Goal: Transaction & Acquisition: Purchase product/service

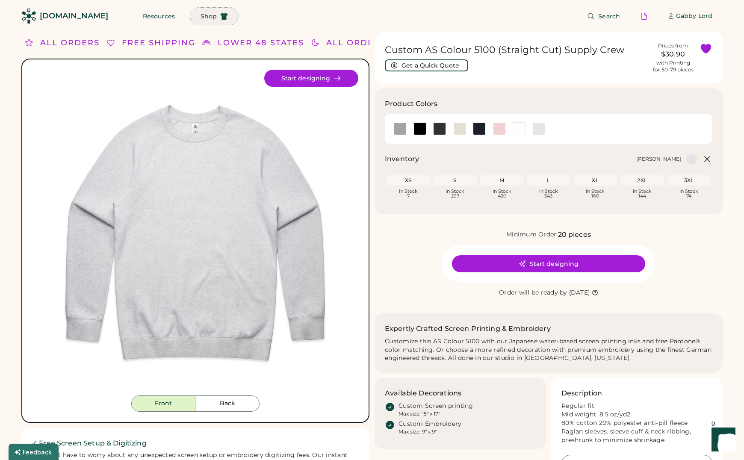
click at [201, 15] on span "Shop" at bounding box center [209, 16] width 16 height 6
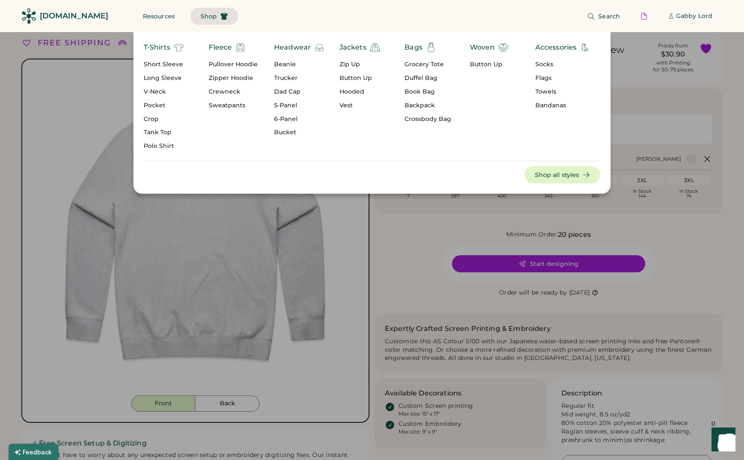
click at [546, 104] on div "Bandanas" at bounding box center [563, 105] width 55 height 9
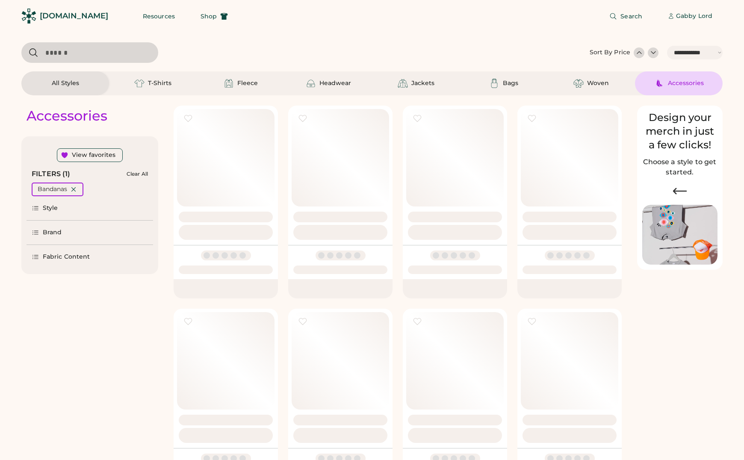
select select "*****"
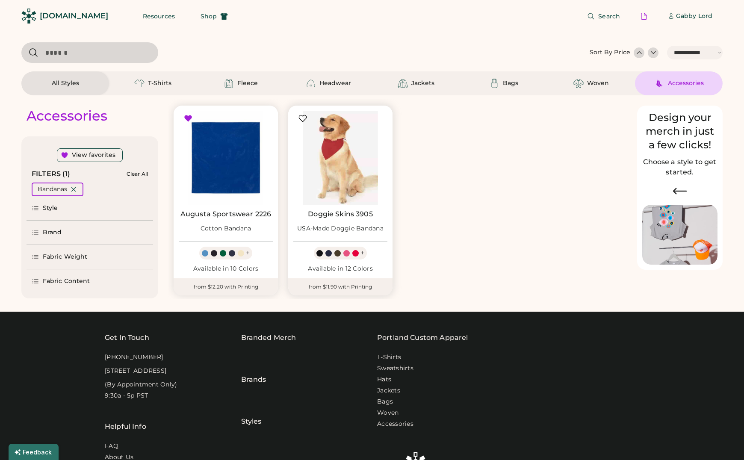
click at [343, 154] on img at bounding box center [340, 158] width 94 height 94
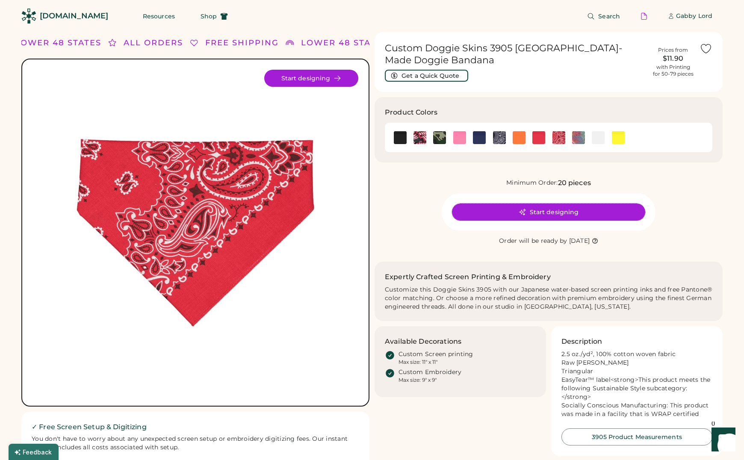
click at [550, 207] on button "Start designing" at bounding box center [548, 212] width 193 height 17
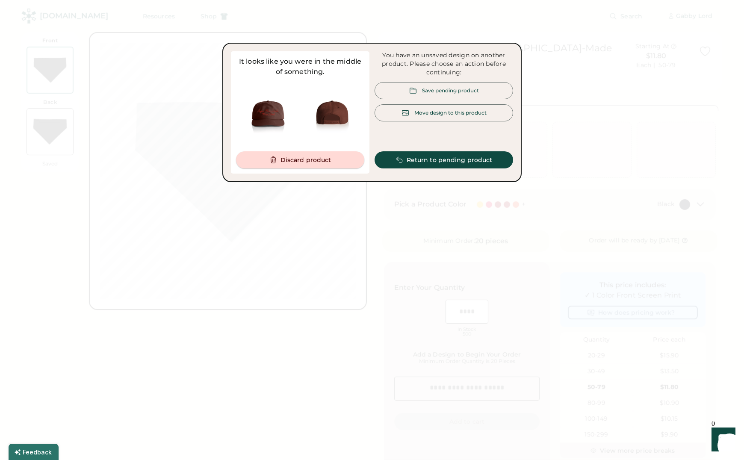
click at [324, 160] on button "Discard product" at bounding box center [300, 159] width 128 height 17
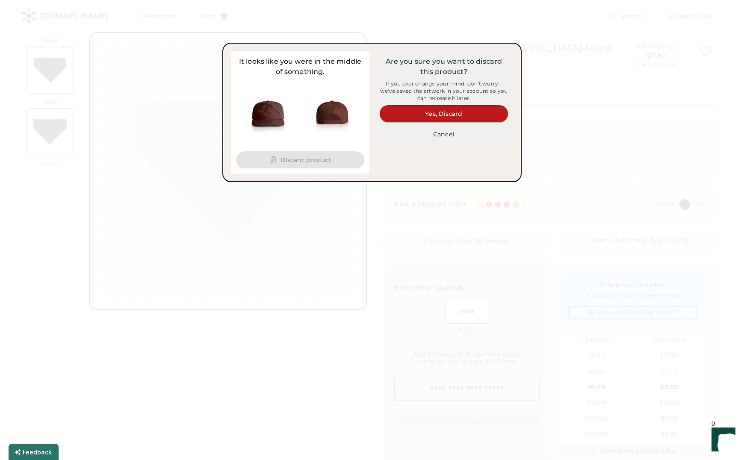
click at [418, 118] on button "Yes, Discard" at bounding box center [444, 113] width 128 height 17
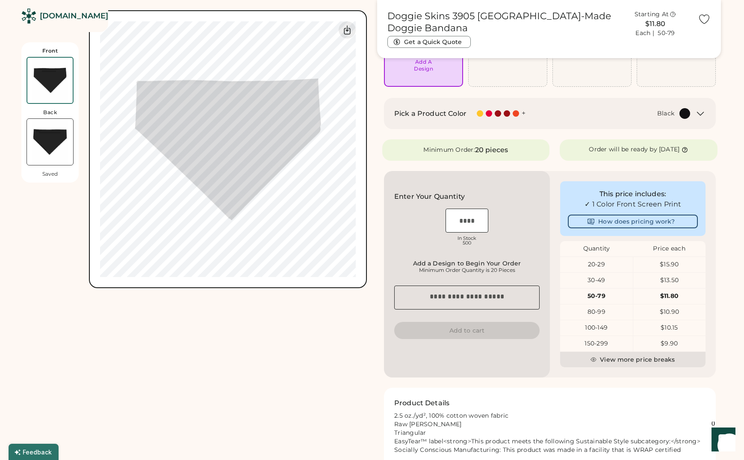
scroll to position [153, 0]
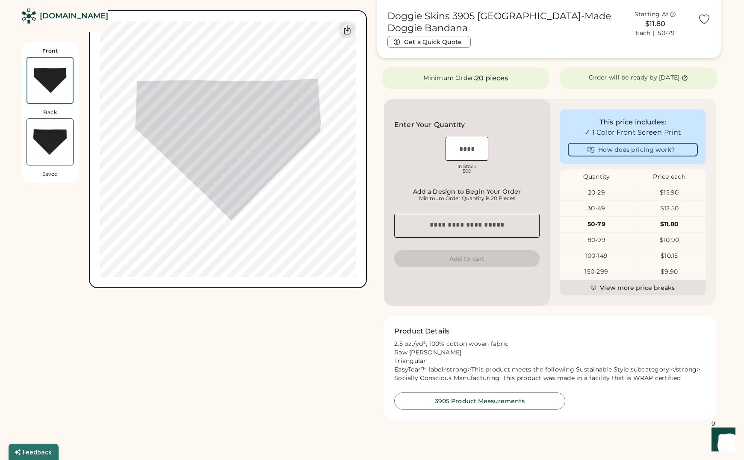
click at [53, 80] on img at bounding box center [49, 80] width 45 height 45
click at [50, 145] on img at bounding box center [50, 142] width 46 height 46
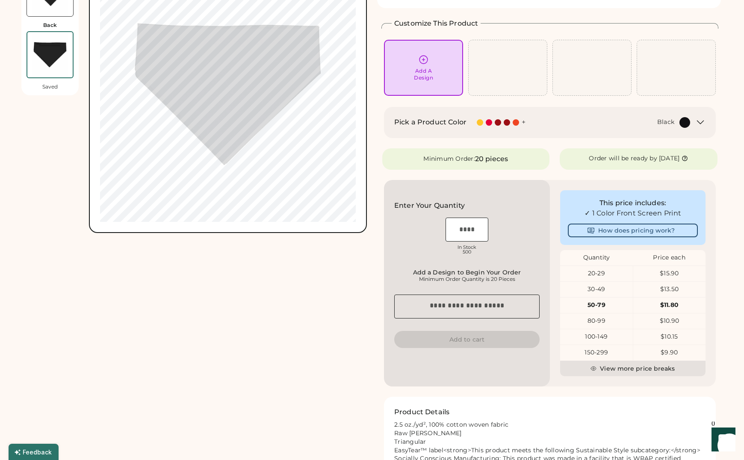
scroll to position [0, 0]
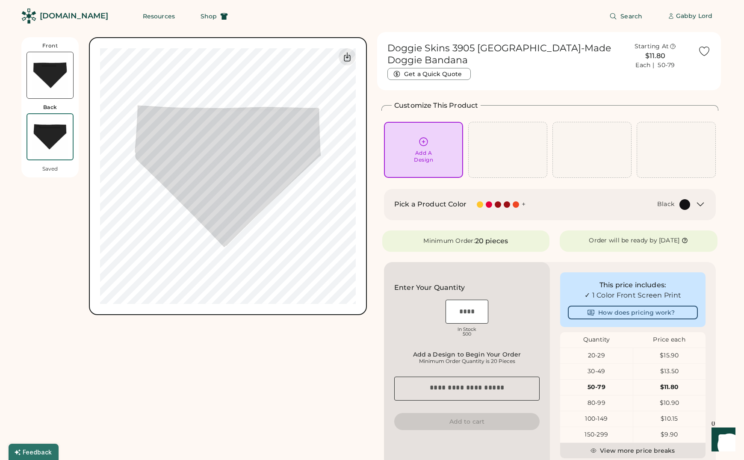
click at [55, 80] on img at bounding box center [50, 75] width 46 height 46
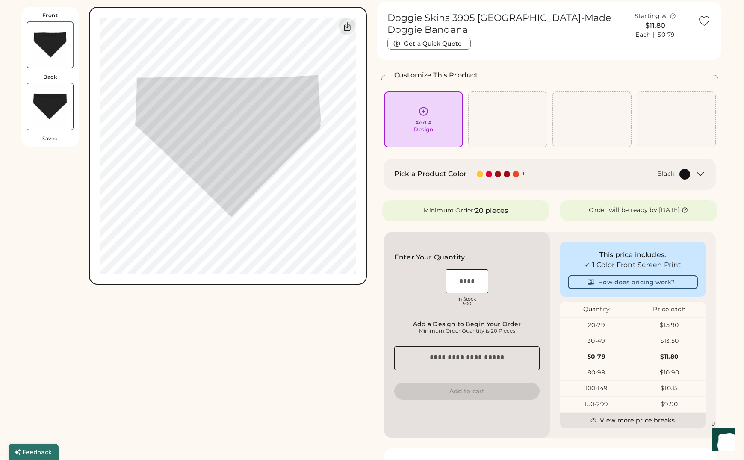
scroll to position [37, 0]
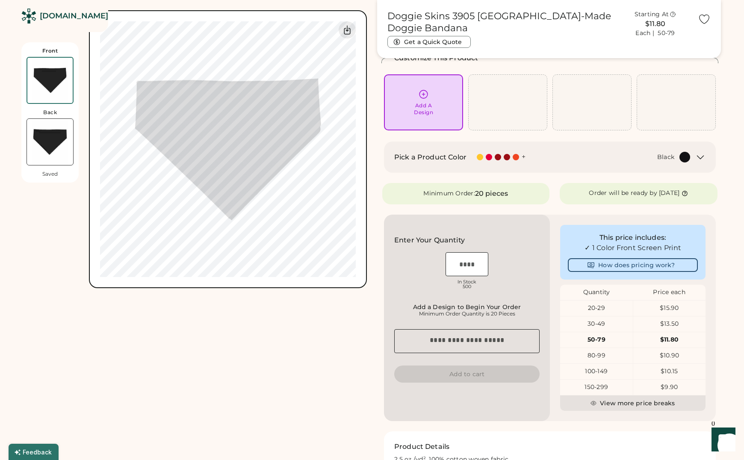
click at [701, 156] on icon at bounding box center [701, 157] width 10 height 10
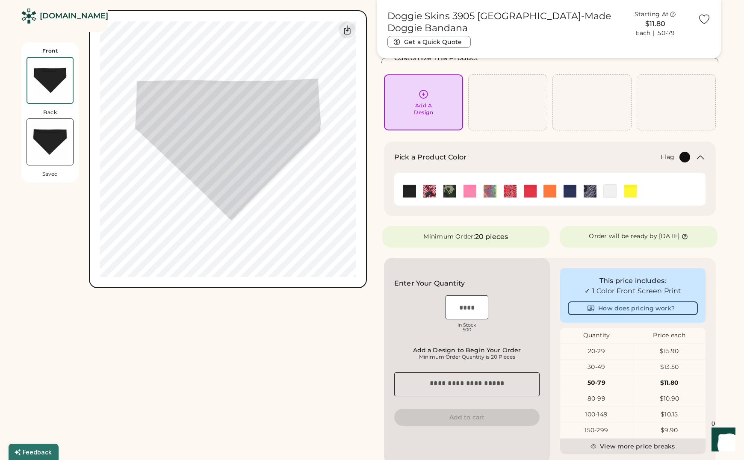
click at [432, 191] on img at bounding box center [430, 191] width 13 height 13
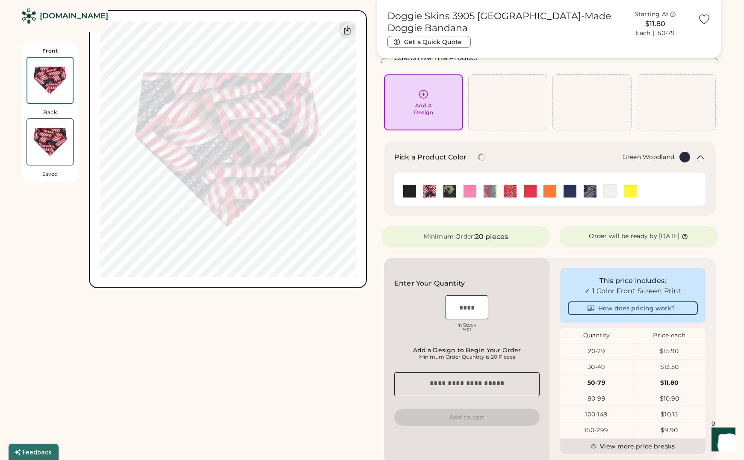
click at [451, 191] on img at bounding box center [450, 191] width 13 height 13
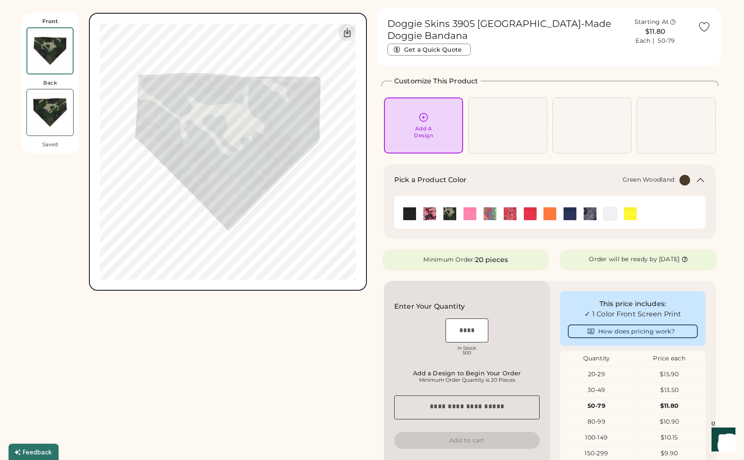
click at [412, 113] on div "Add A Design" at bounding box center [423, 125] width 67 height 27
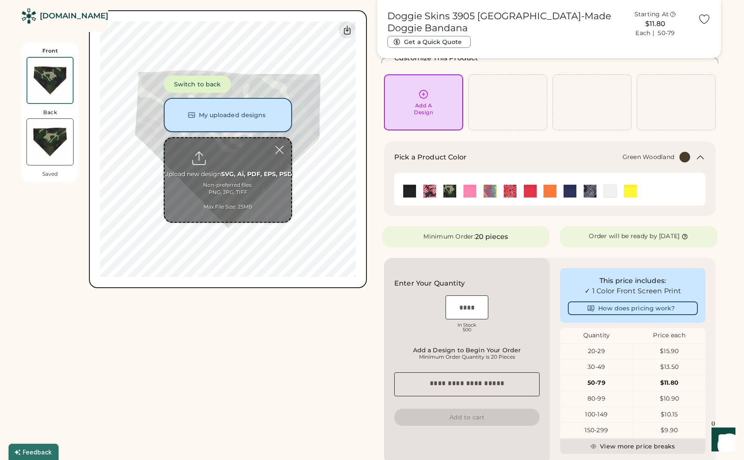
click at [249, 111] on button "My uploaded designs" at bounding box center [228, 115] width 128 height 34
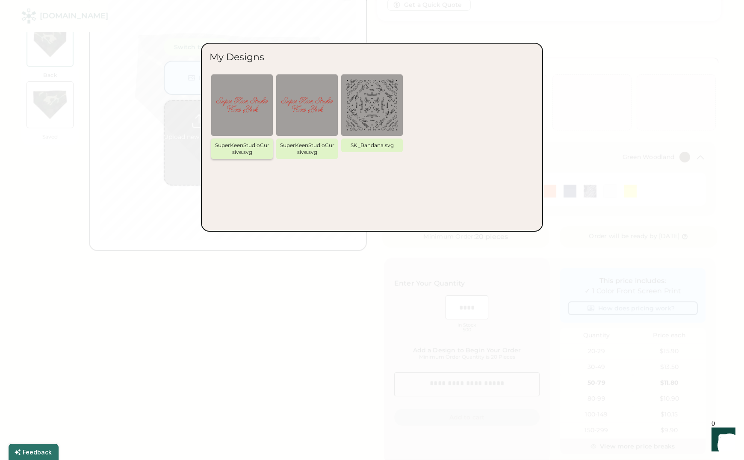
click at [250, 101] on img at bounding box center [241, 105] width 51 height 51
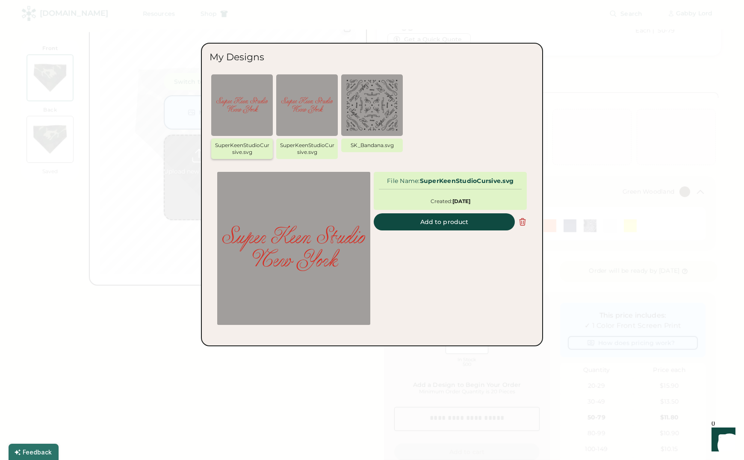
scroll to position [0, 0]
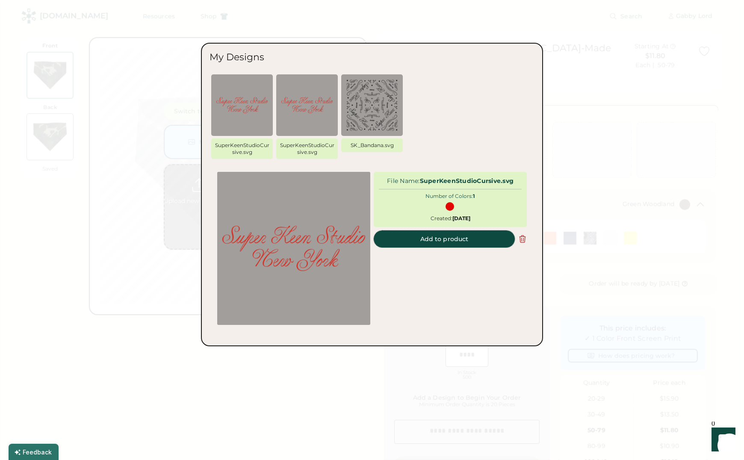
click at [431, 241] on button "Add to product" at bounding box center [444, 239] width 141 height 17
click at [435, 235] on button "Add to product" at bounding box center [444, 239] width 141 height 17
click at [243, 95] on img at bounding box center [241, 105] width 51 height 51
click at [154, 373] on div at bounding box center [372, 230] width 744 height 460
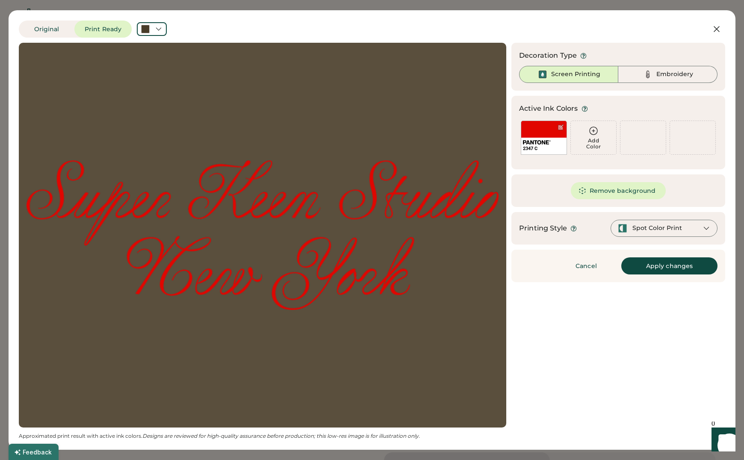
click at [633, 228] on div "Spot Color Print" at bounding box center [658, 228] width 50 height 9
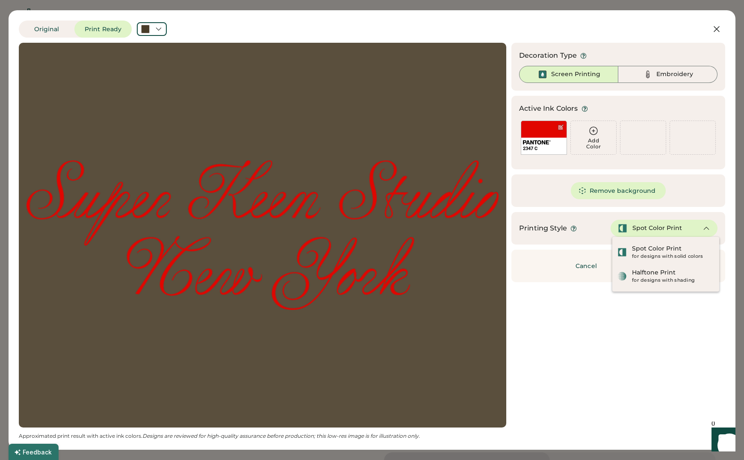
click at [598, 342] on div "Updating Image Approximated print result with active ink colors. Designs are re…" at bounding box center [372, 241] width 707 height 397
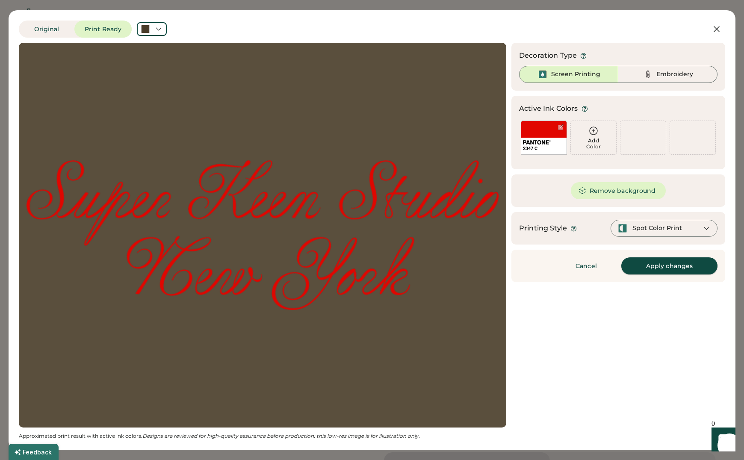
click at [652, 270] on button "Apply changes" at bounding box center [670, 266] width 96 height 17
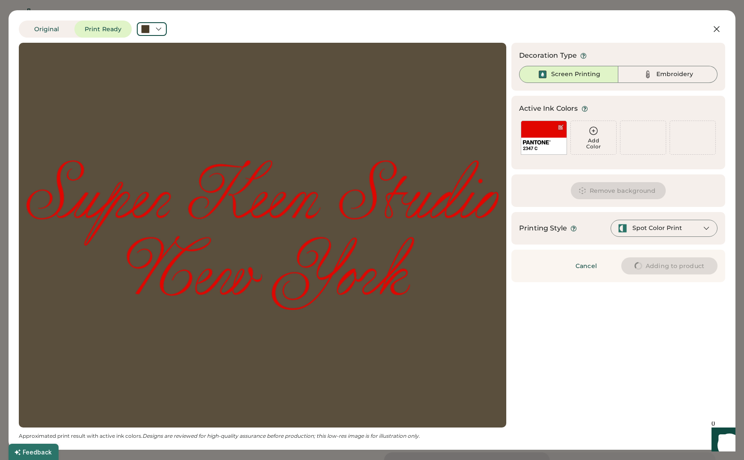
type input "****"
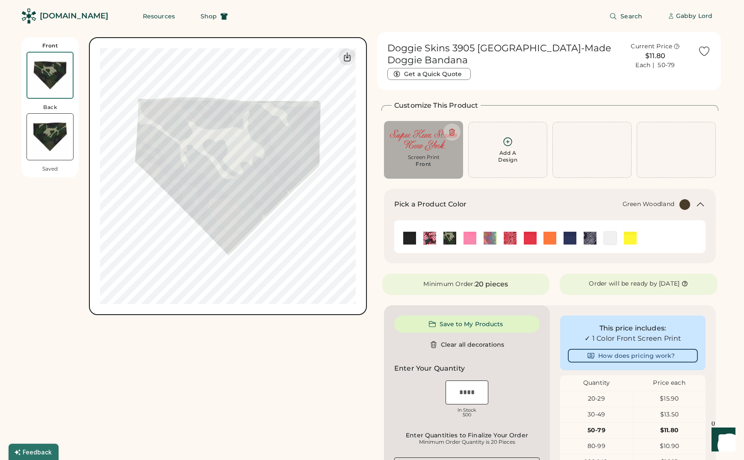
type input "****"
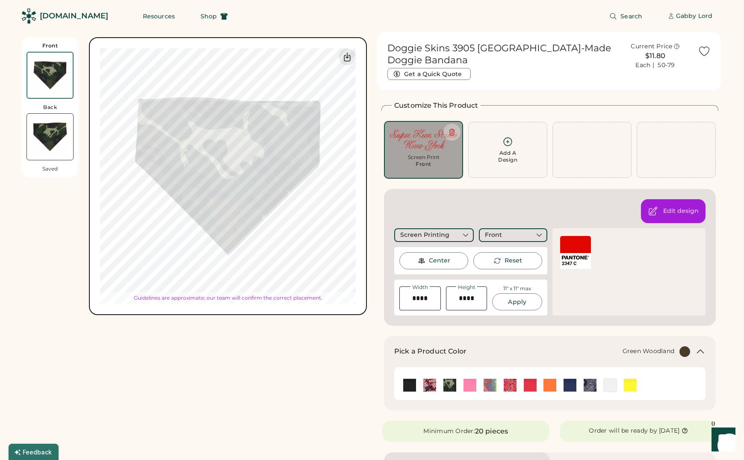
type input "*****"
type input "****"
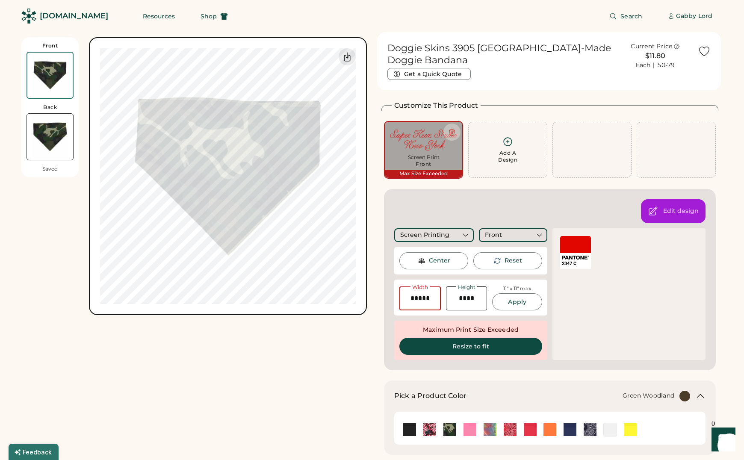
drag, startPoint x: 433, startPoint y: 293, endPoint x: 439, endPoint y: 299, distance: 9.1
click at [433, 293] on input "input" at bounding box center [420, 299] width 41 height 24
click at [480, 338] on button "Resize to fit" at bounding box center [471, 346] width 143 height 17
type input "*****"
type input "****"
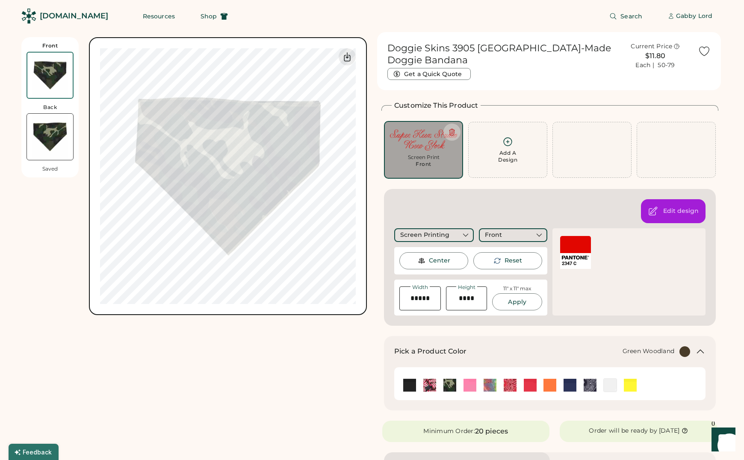
click at [247, 363] on div "Front Back Saved Switch to back My uploaded designs Upload new design SVG, Ai, …" at bounding box center [194, 415] width 346 height 766
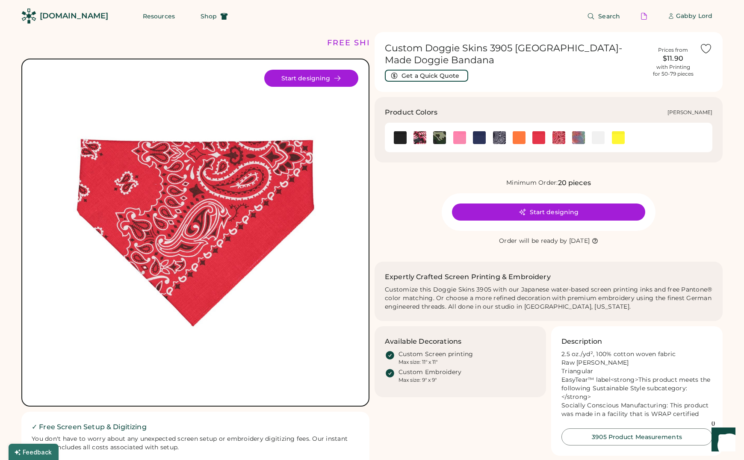
click at [577, 131] on img at bounding box center [578, 137] width 13 height 13
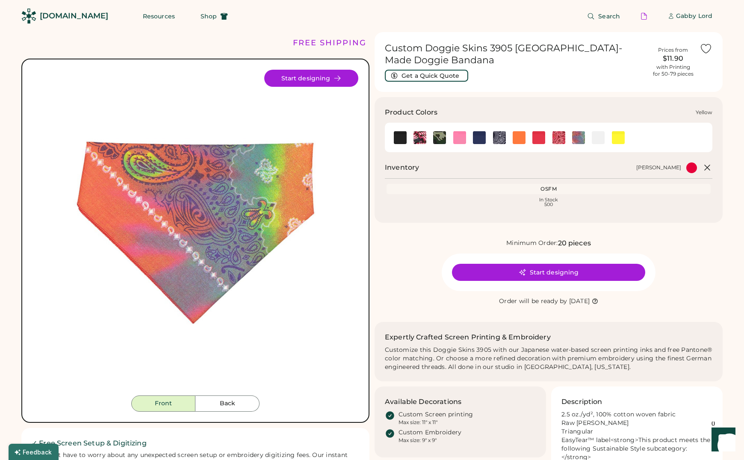
click at [621, 131] on img at bounding box center [618, 137] width 13 height 13
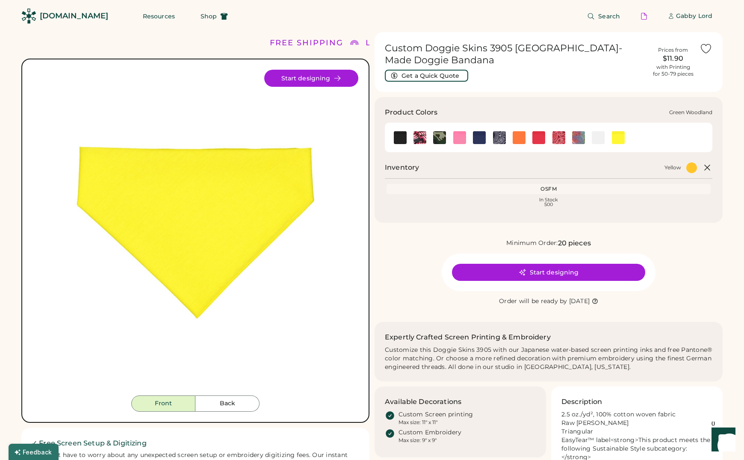
click at [437, 132] on img at bounding box center [439, 137] width 13 height 13
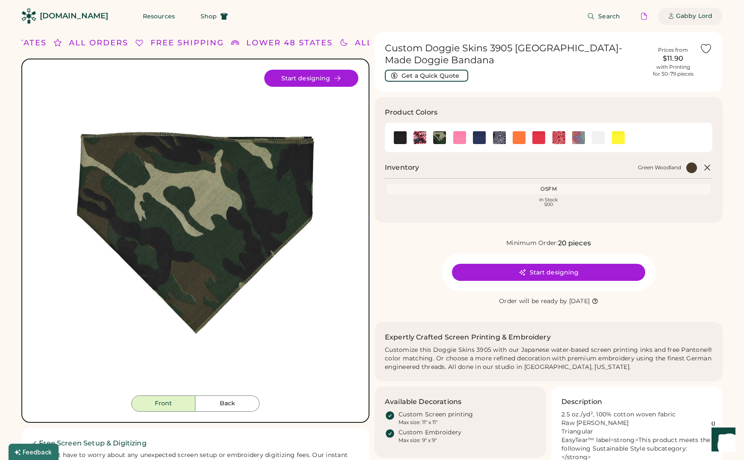
click at [679, 14] on div "Gabby Lord" at bounding box center [694, 16] width 36 height 9
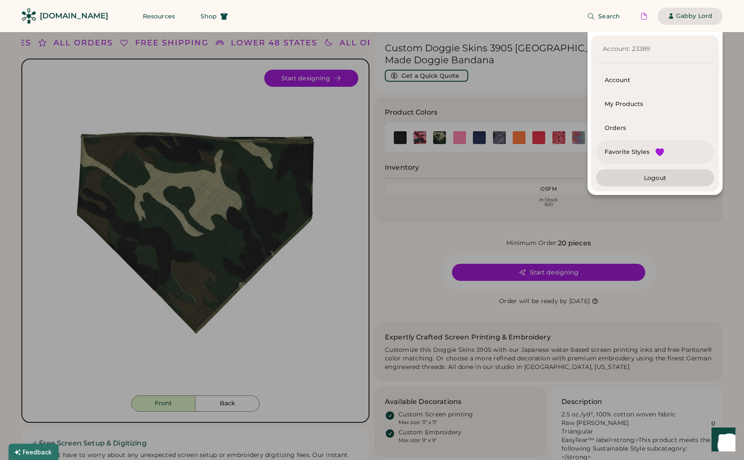
click at [633, 148] on div "Favorite Styles" at bounding box center [627, 152] width 45 height 9
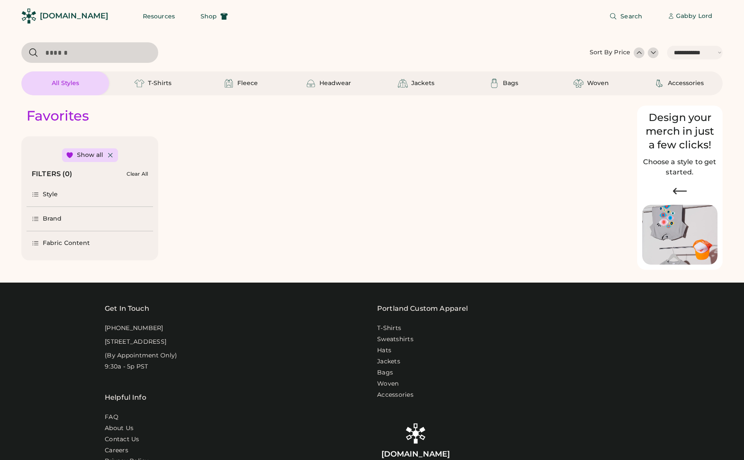
select select "*****"
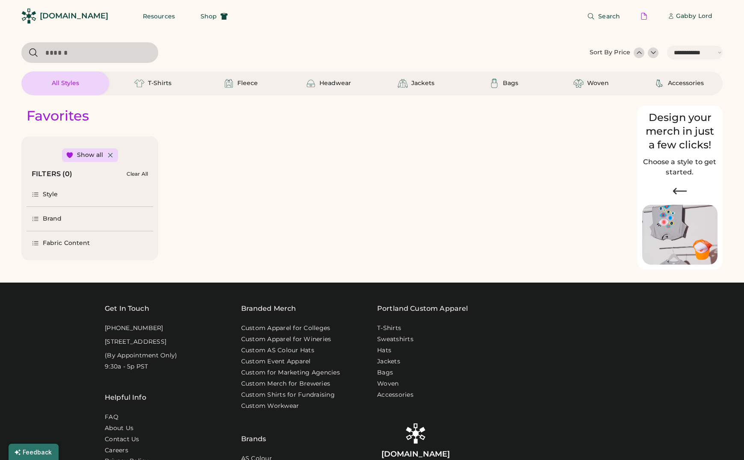
select select "*"
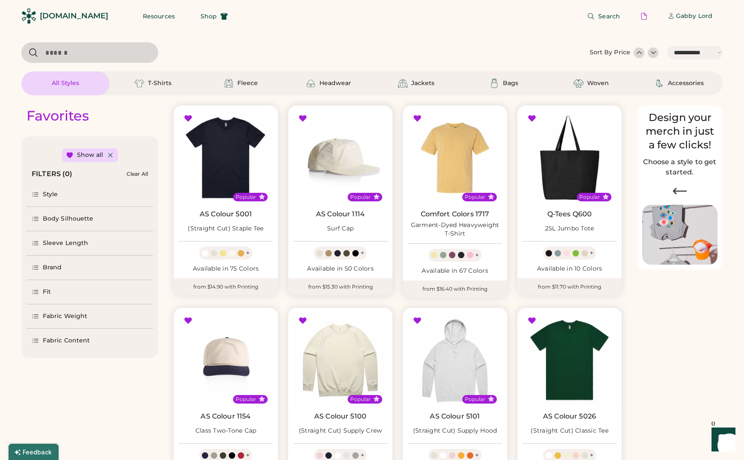
click at [330, 160] on img at bounding box center [340, 158] width 94 height 94
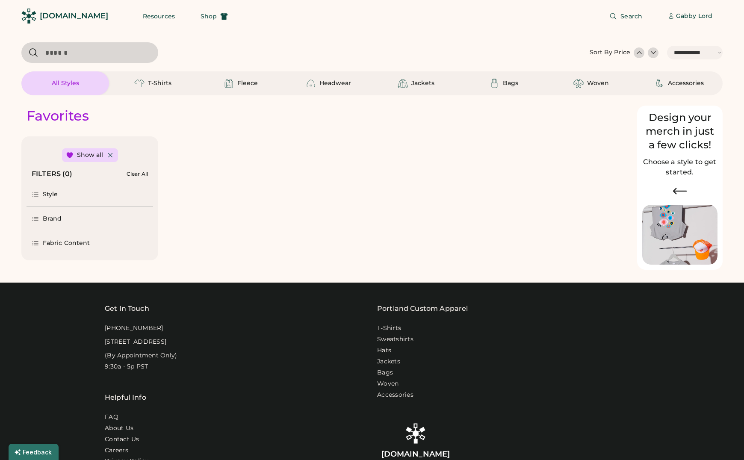
select select "*****"
select select "*"
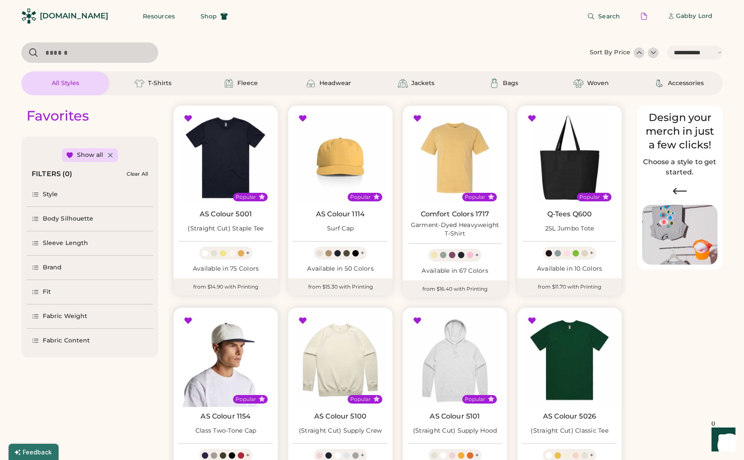
scroll to position [322, 0]
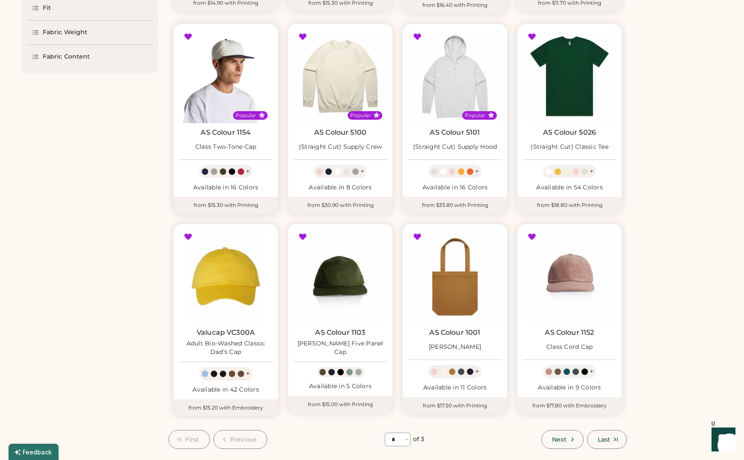
select select "*****"
select select "*"
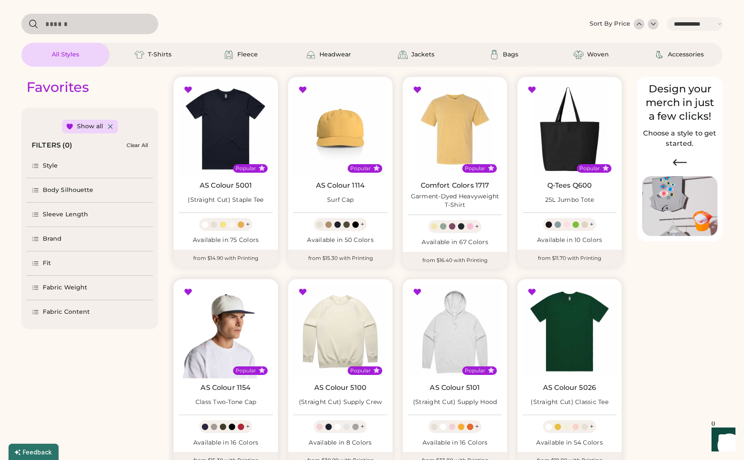
scroll to position [0, 0]
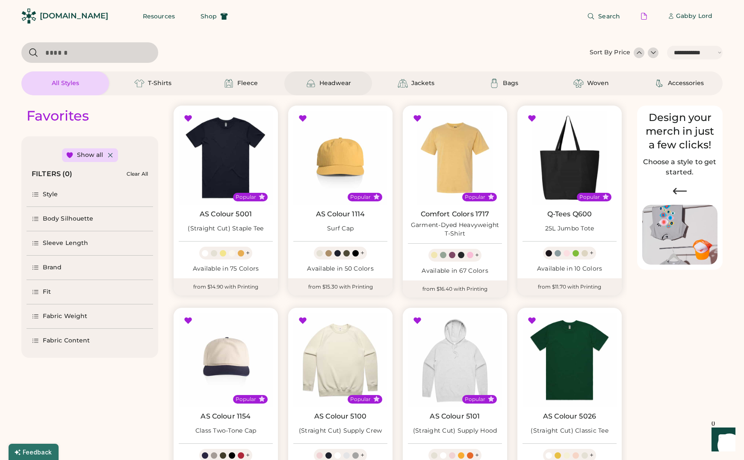
click at [320, 82] on div "Headwear" at bounding box center [336, 83] width 32 height 9
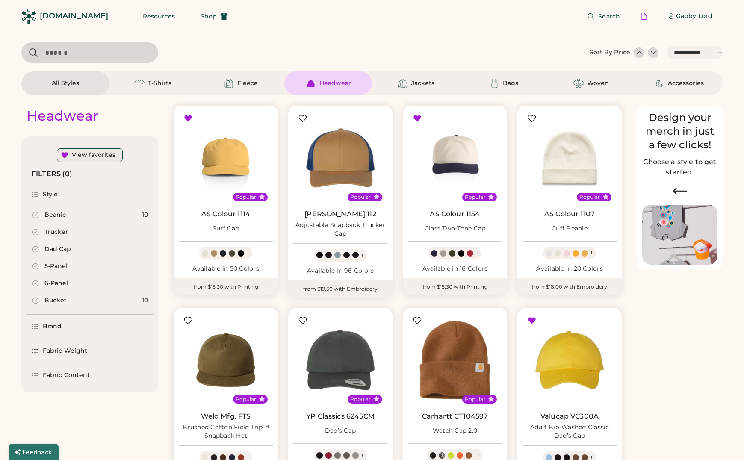
click at [90, 159] on div "View favorites" at bounding box center [94, 155] width 44 height 9
select select "*"
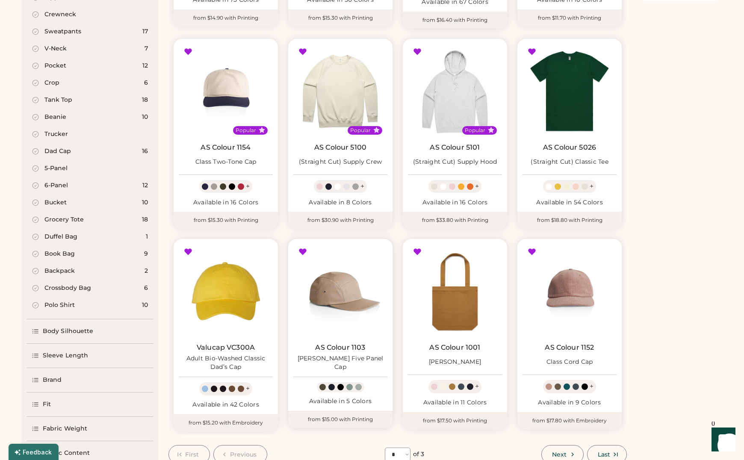
scroll to position [269, 0]
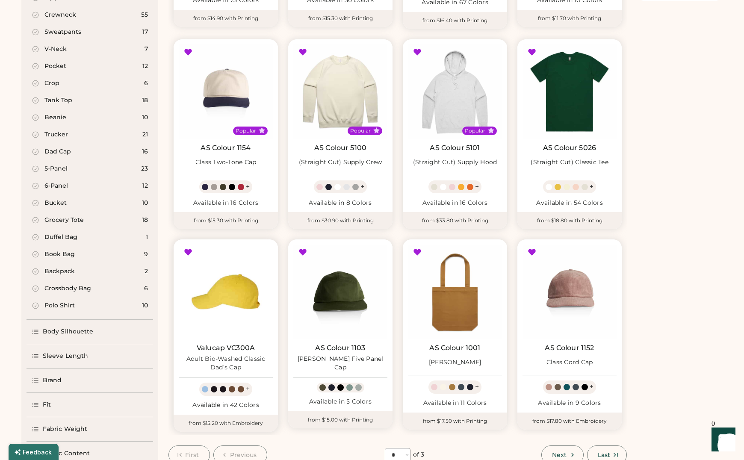
click at [248, 283] on img at bounding box center [226, 292] width 94 height 94
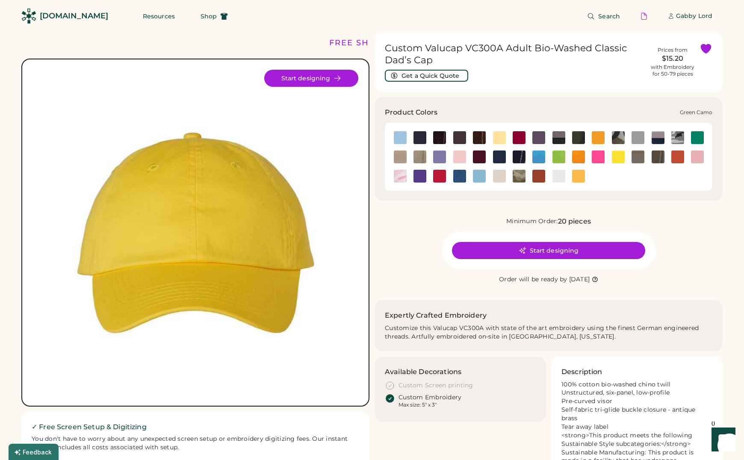
click at [617, 138] on img at bounding box center [618, 137] width 13 height 13
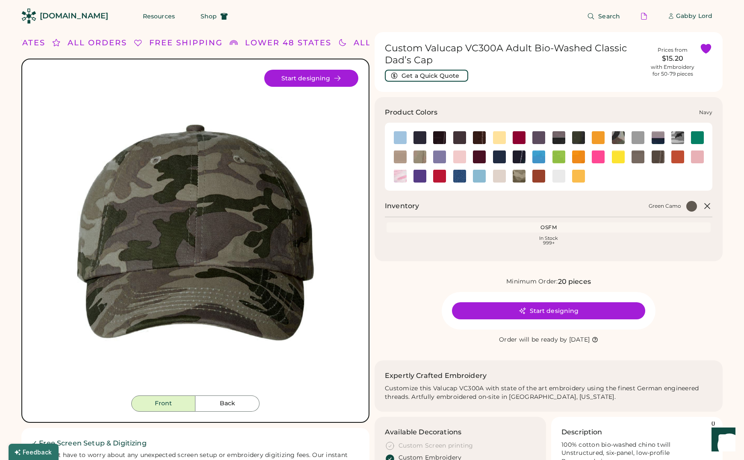
click at [499, 158] on img at bounding box center [499, 157] width 13 height 13
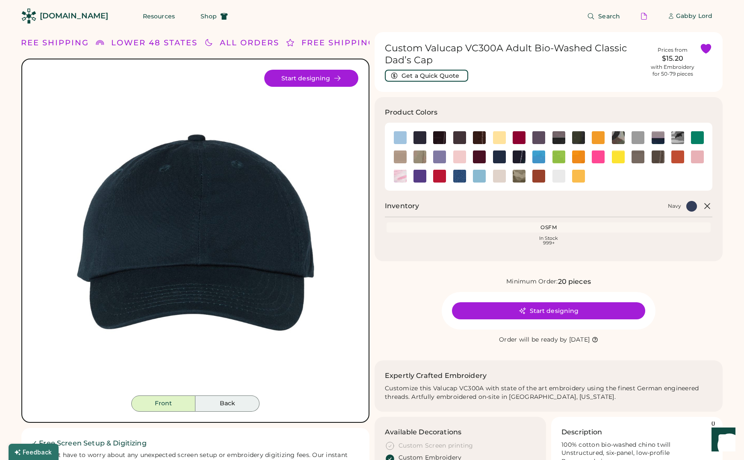
click at [207, 406] on button "Back" at bounding box center [228, 404] width 64 height 16
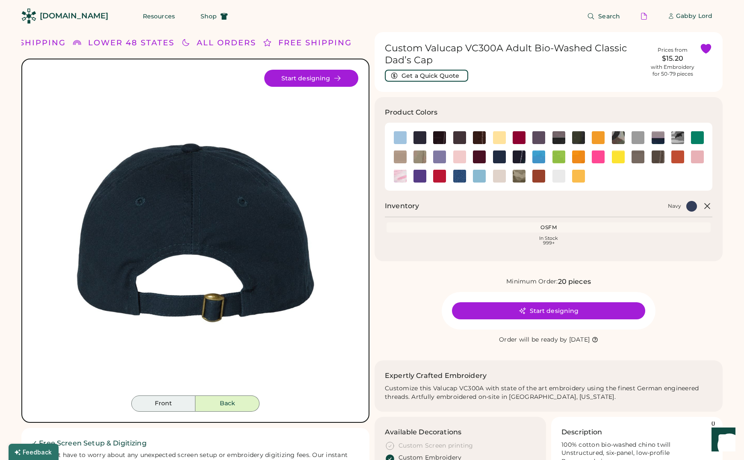
click at [163, 400] on button "Front" at bounding box center [163, 404] width 64 height 16
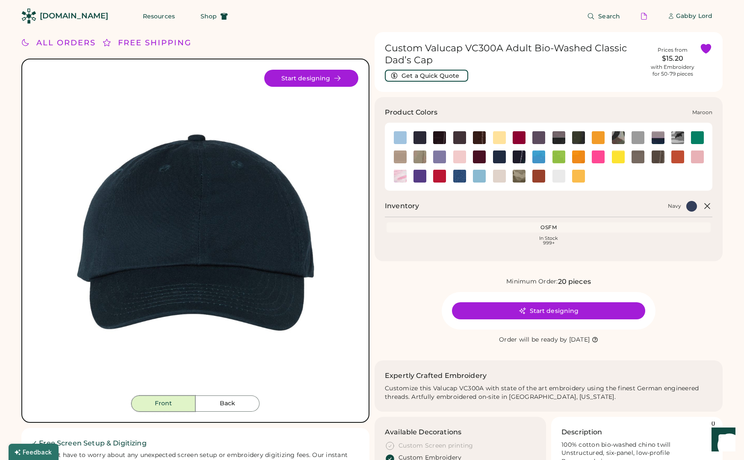
click at [476, 158] on img at bounding box center [479, 157] width 13 height 13
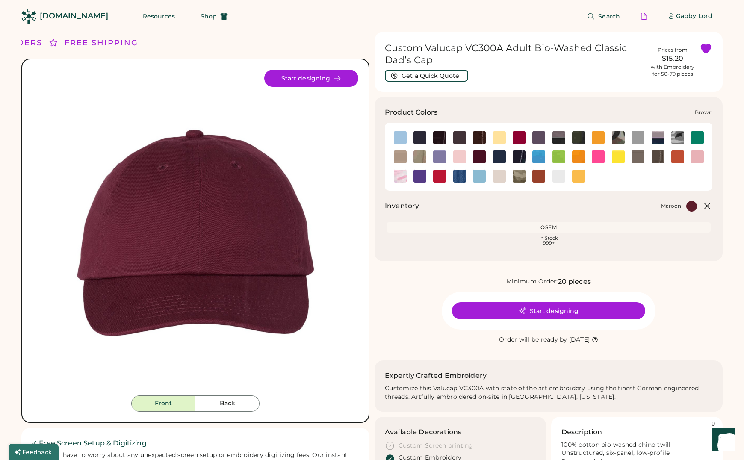
click at [460, 137] on img at bounding box center [460, 137] width 13 height 13
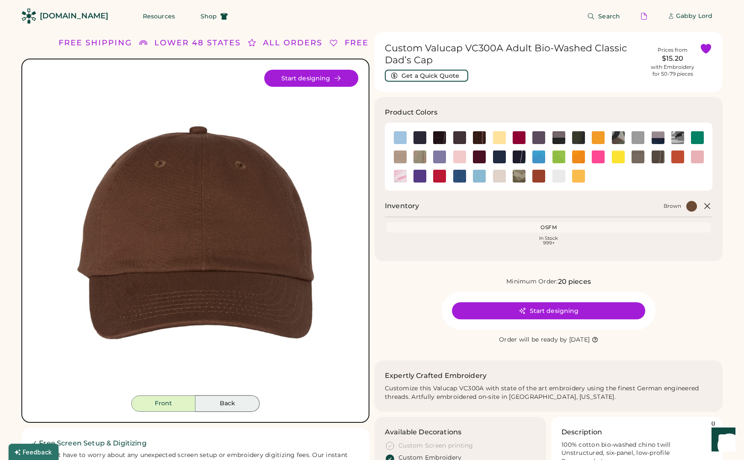
click at [235, 403] on button "Back" at bounding box center [228, 404] width 64 height 16
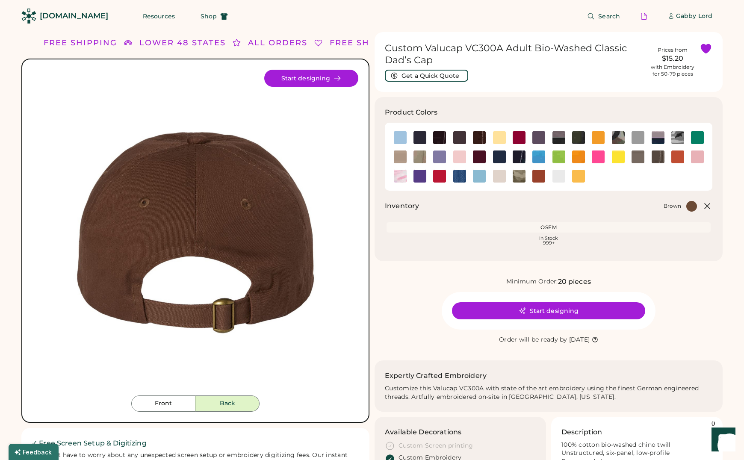
drag, startPoint x: 399, startPoint y: 332, endPoint x: 394, endPoint y: 332, distance: 4.8
click at [399, 332] on div "Minimum Order: 20 pieces Start designing Order will be ready by Friday, Sep. 26" at bounding box center [549, 311] width 348 height 68
click at [622, 139] on img at bounding box center [618, 137] width 13 height 13
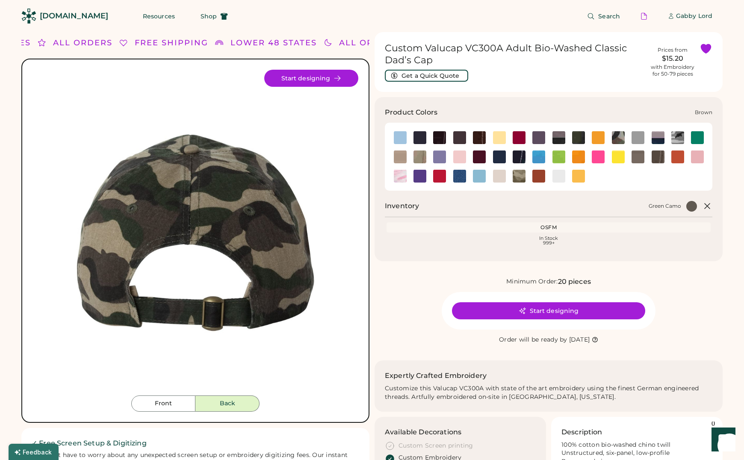
click at [459, 140] on img at bounding box center [460, 137] width 13 height 13
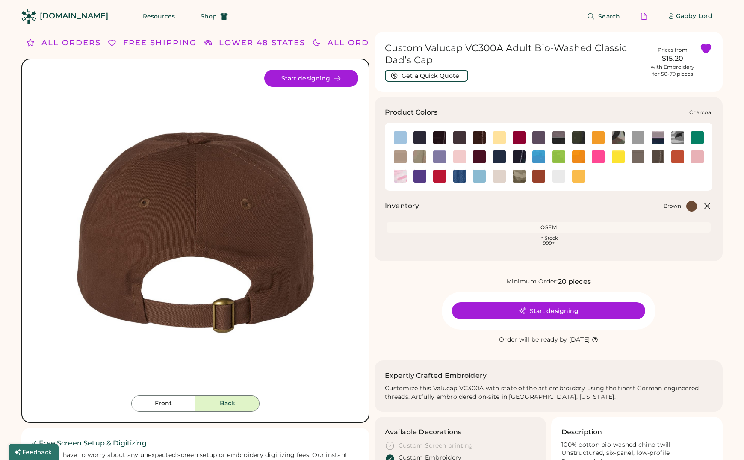
click at [538, 137] on img at bounding box center [539, 137] width 13 height 13
click at [576, 137] on img at bounding box center [578, 137] width 13 height 13
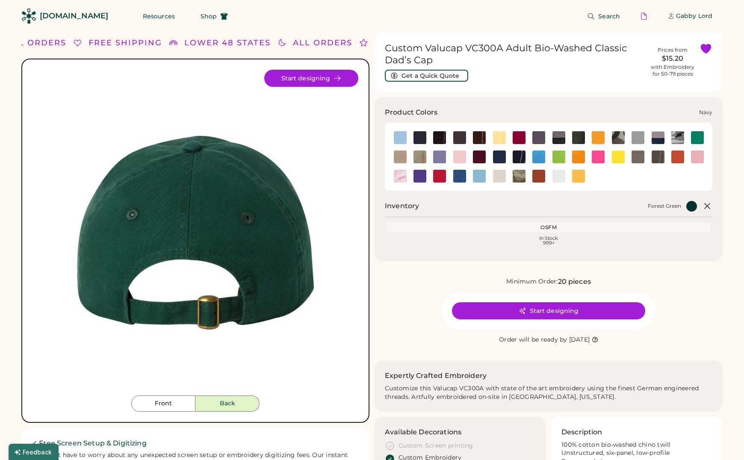
click at [501, 158] on img at bounding box center [499, 157] width 13 height 13
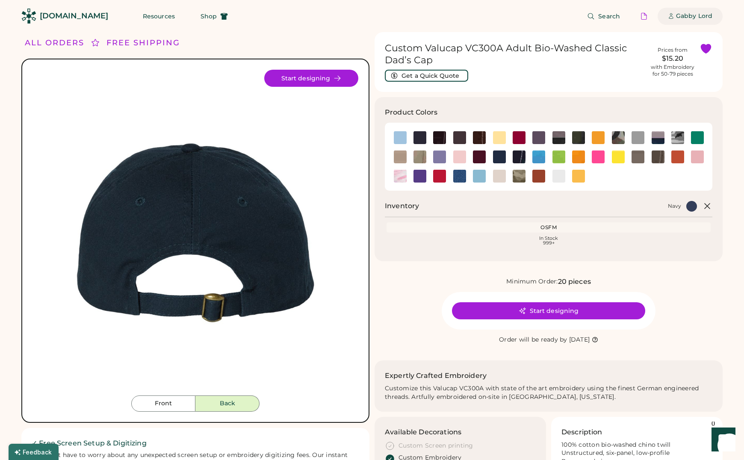
click at [691, 16] on div "Gabby Lord" at bounding box center [694, 16] width 36 height 9
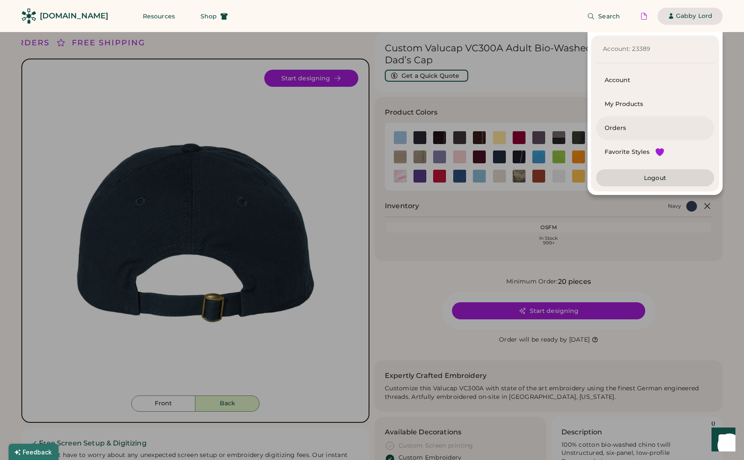
click at [622, 129] on div "Orders" at bounding box center [655, 128] width 101 height 9
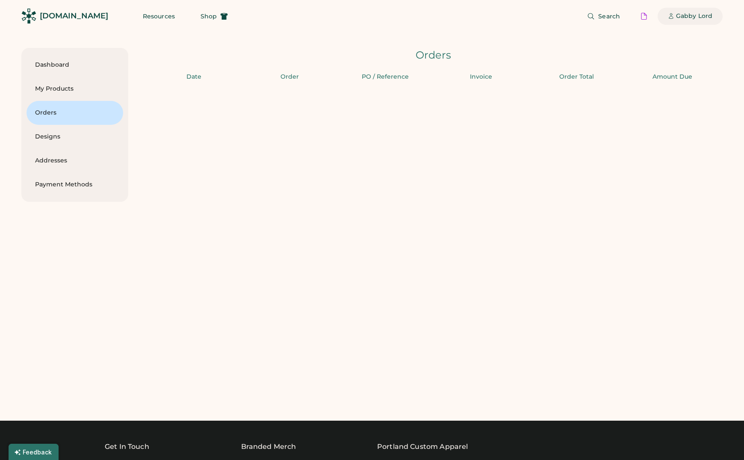
click at [680, 18] on div "Gabby Lord" at bounding box center [694, 16] width 36 height 9
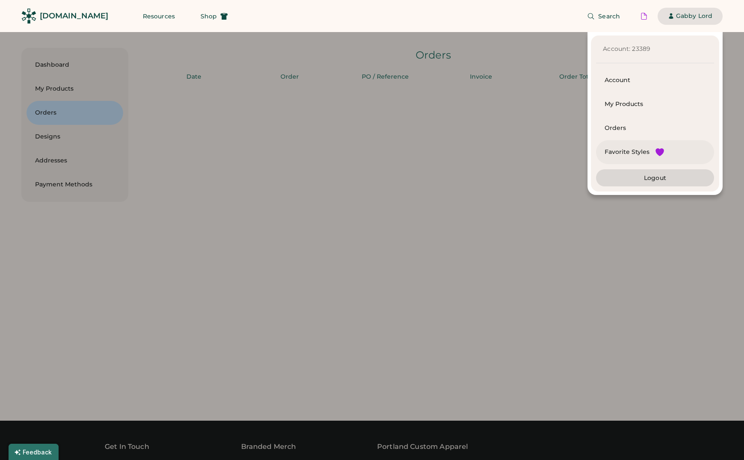
click at [628, 150] on div "Favorite Styles" at bounding box center [627, 152] width 45 height 9
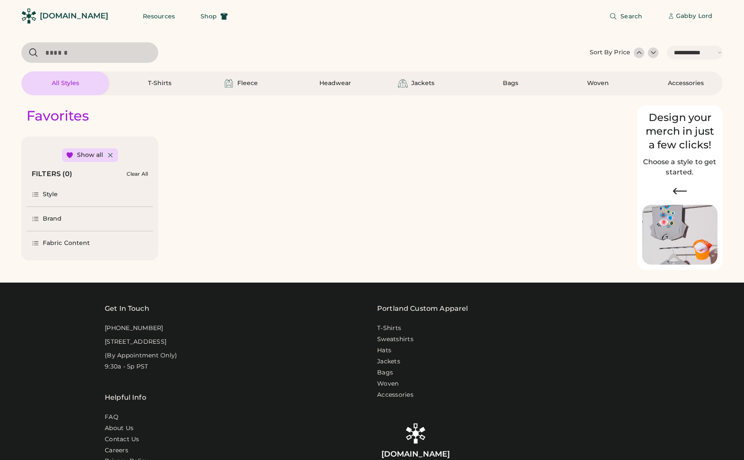
select select "*****"
